Goal: Task Accomplishment & Management: Manage account settings

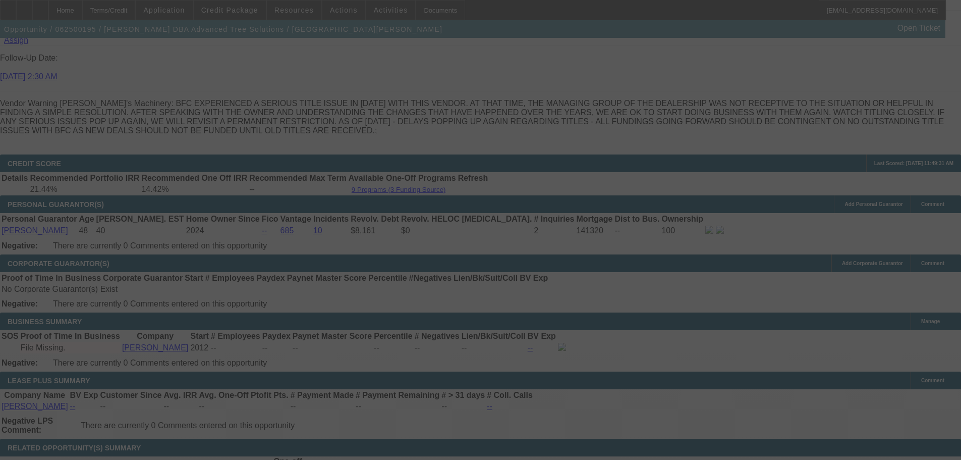
scroll to position [1454, 0]
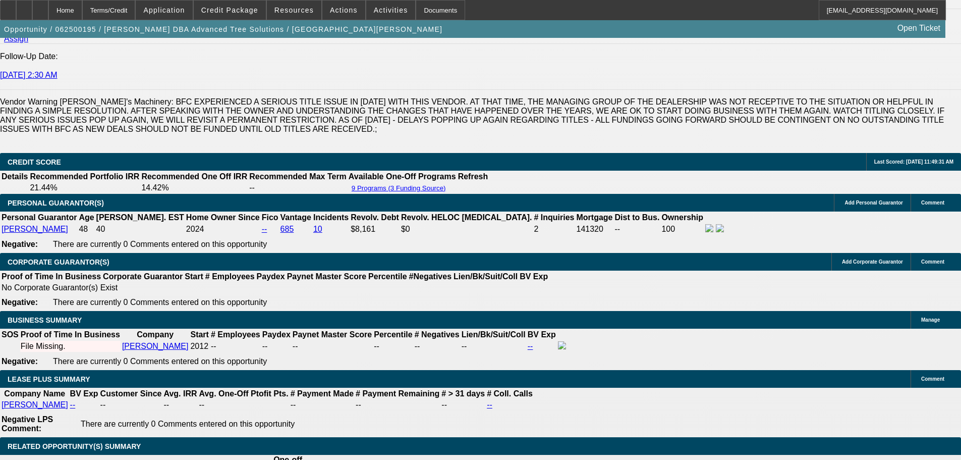
select select "0.1"
select select "0"
select select "3"
select select "0"
select select "6"
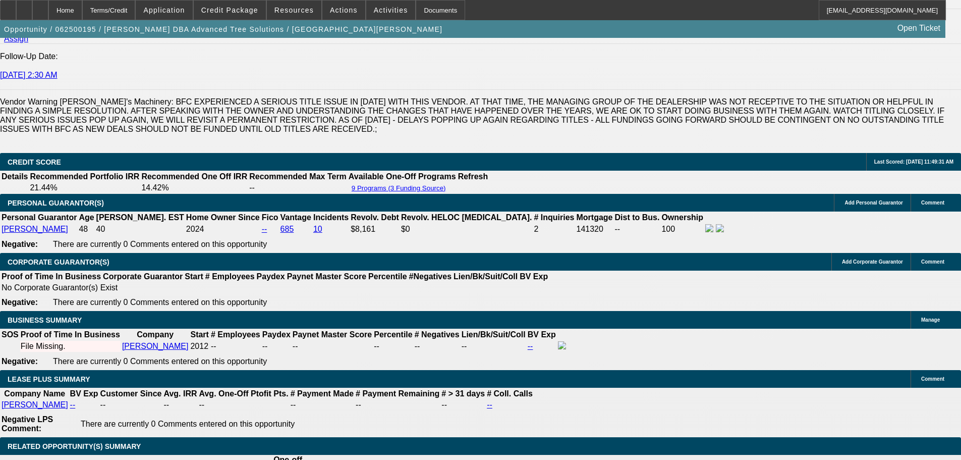
select select "0.1"
select select "0"
select select "3"
select select "0"
select select "6"
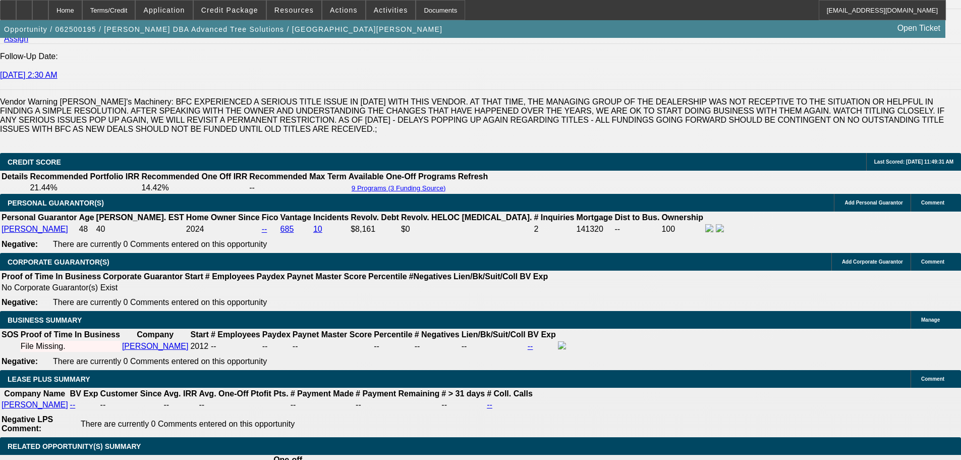
select select "0.1"
select select "0"
select select "3"
select select "0"
select select "6"
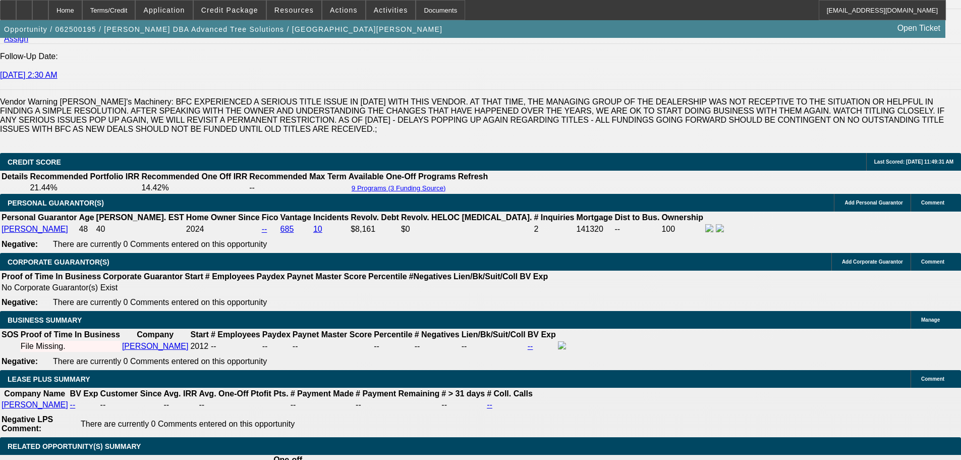
select select "0.1"
select select "0"
select select "3"
select select "0"
select select "6"
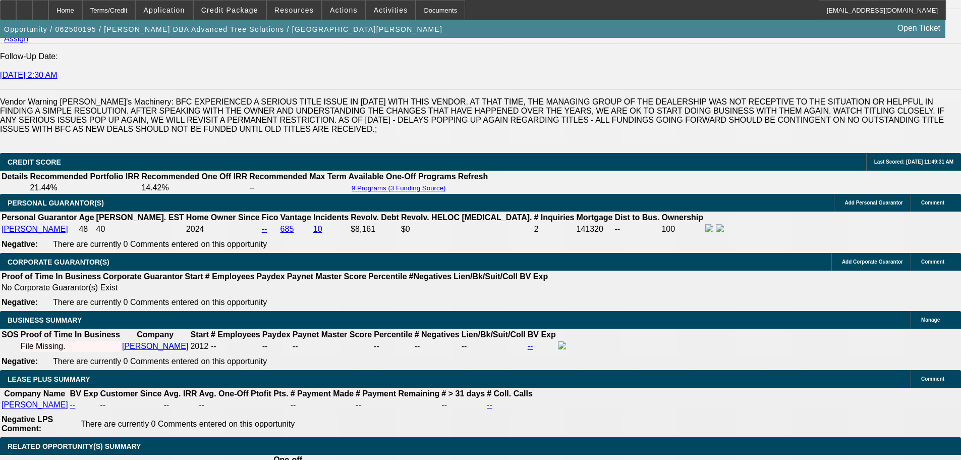
select select "1"
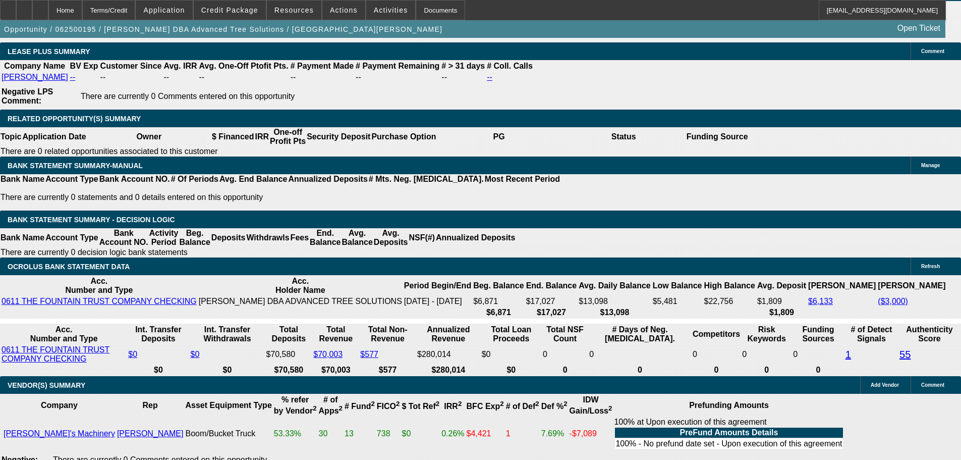
scroll to position [1757, 0]
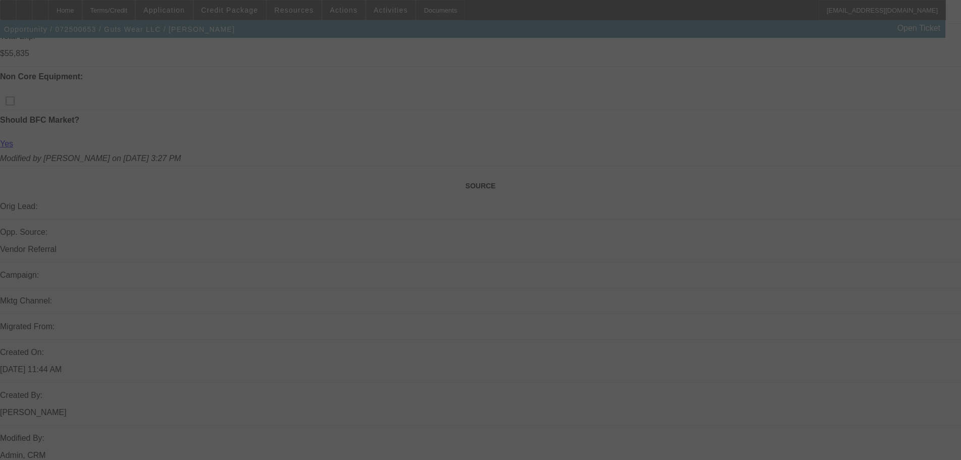
select select "0"
select select "2"
select select "0"
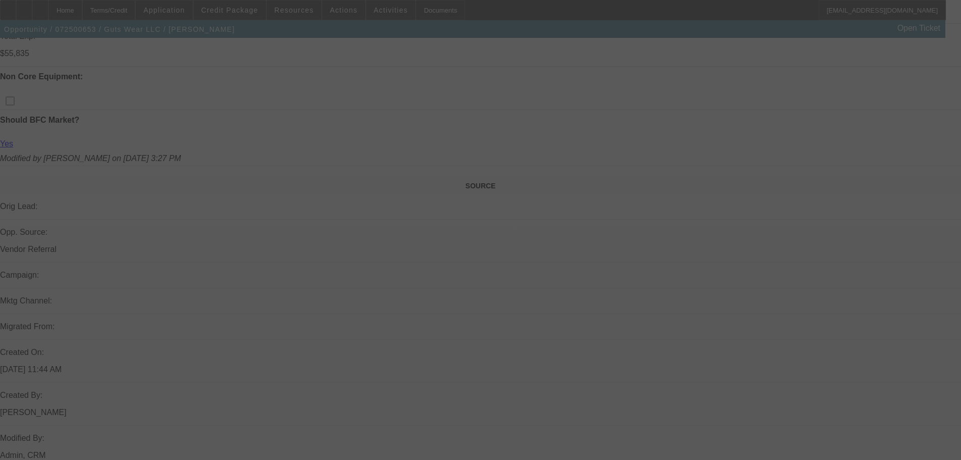
select select "0"
select select "2"
select select "0"
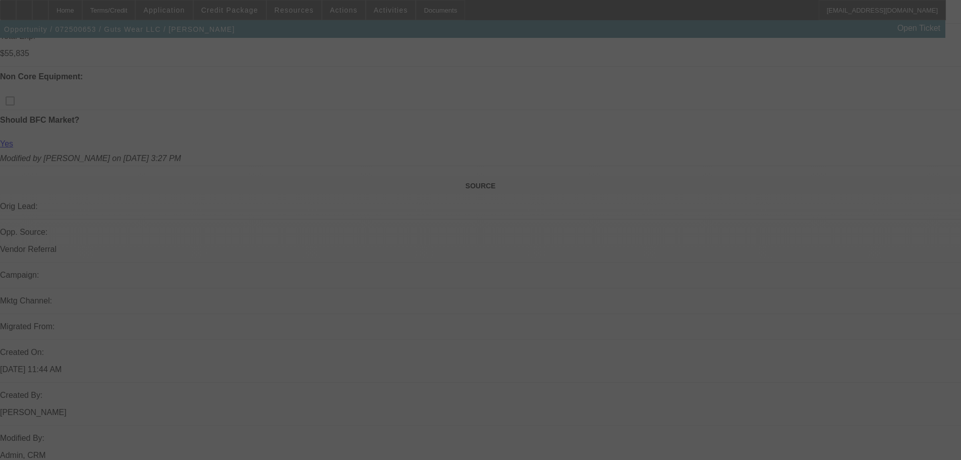
select select "0"
select select "2"
select select "0"
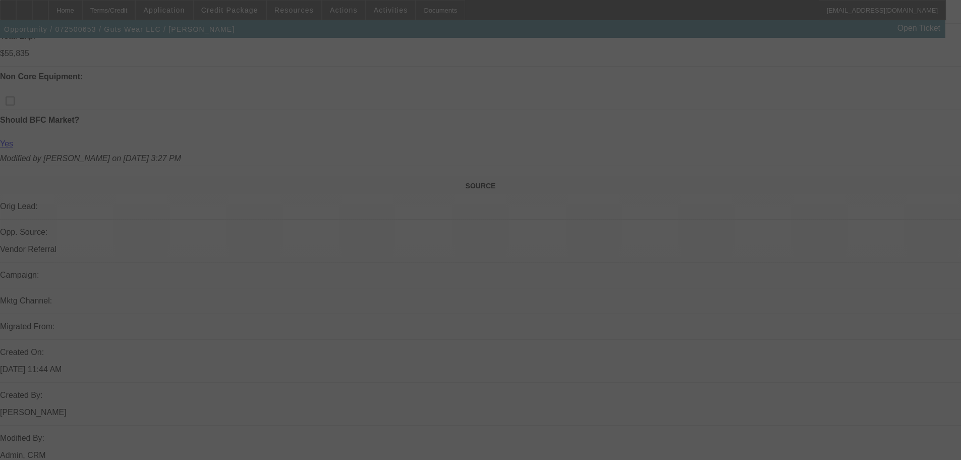
select select "2"
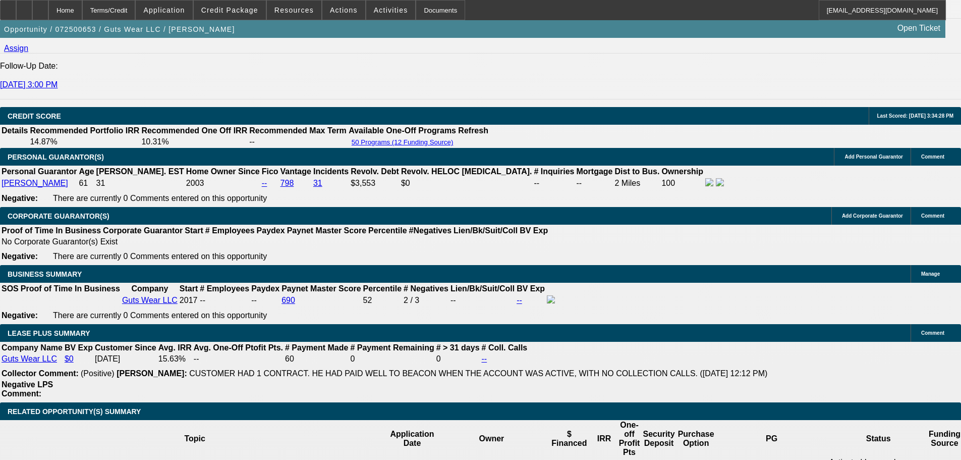
scroll to position [1312, 0]
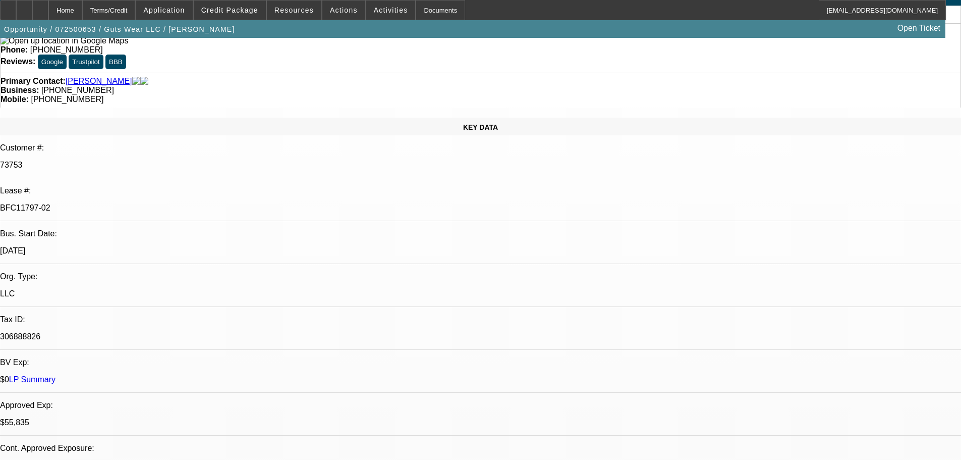
scroll to position [0, 0]
